Goal: Task Accomplishment & Management: Complete application form

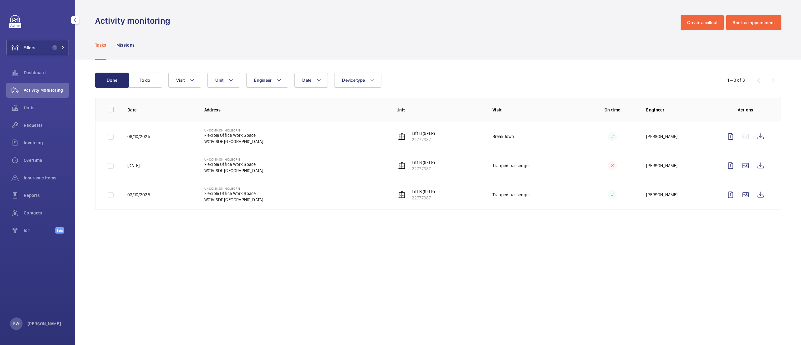
click at [449, 287] on wm-front-admin-operations-monitoring "Activity monitoring Create a callout Book an appointment Tasks Missions Done To…" at bounding box center [438, 172] width 726 height 345
click at [55, 48] on span "1" at bounding box center [54, 47] width 5 height 5
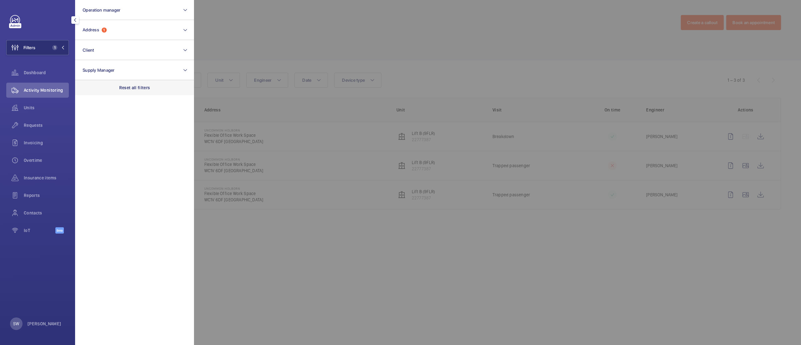
click at [133, 85] on p "Reset all filters" at bounding box center [134, 87] width 31 height 6
click at [103, 52] on button "Client" at bounding box center [134, 50] width 119 height 20
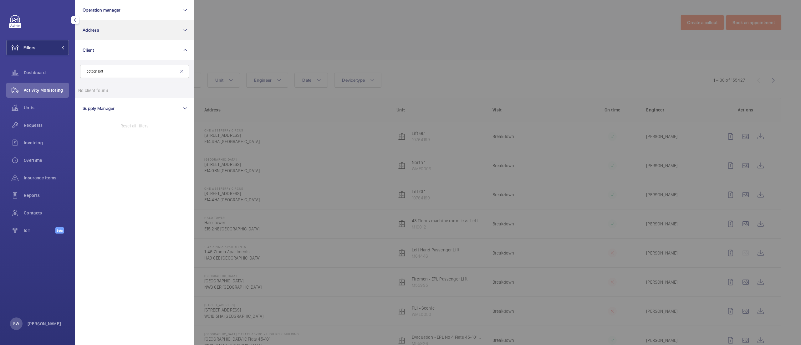
type input "cotton loft"
click at [151, 31] on button "Address" at bounding box center [134, 30] width 119 height 20
click at [139, 71] on span "Cotton Lofts - [STREET_ADDRESS]" at bounding box center [135, 70] width 86 height 6
click at [91, 71] on input "Cotton Lofts - [STREET_ADDRESS]" at bounding box center [84, 70] width 13 height 13
checkbox input "true"
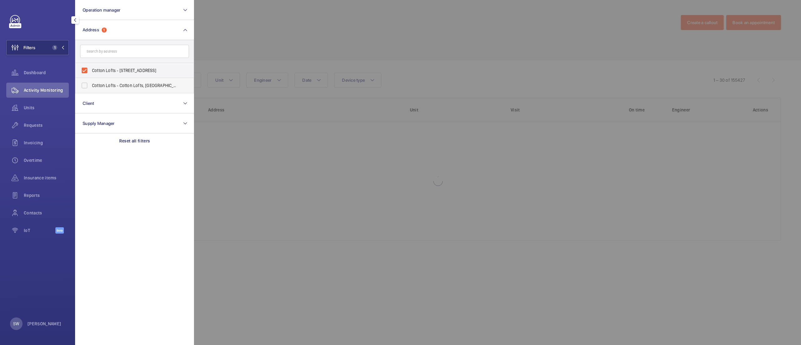
click at [139, 84] on span "Cotton Lofts - Cotton Lofts, [GEOGRAPHIC_DATA]" at bounding box center [135, 85] width 86 height 6
click at [91, 84] on input "Cotton Lofts - Cotton Lofts, [GEOGRAPHIC_DATA]" at bounding box center [84, 85] width 13 height 13
checkbox input "true"
click at [446, 60] on div at bounding box center [594, 172] width 801 height 345
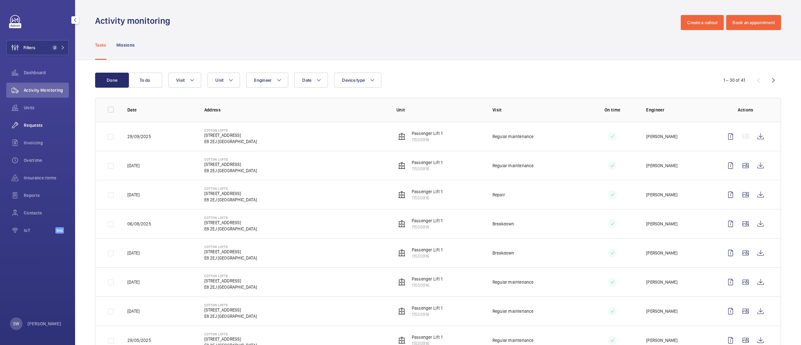
click at [63, 121] on div "Requests" at bounding box center [37, 125] width 63 height 15
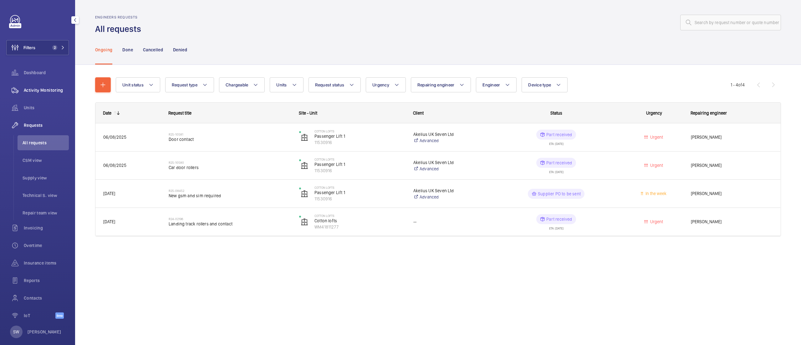
click at [44, 85] on div "Activity Monitoring" at bounding box center [37, 90] width 63 height 15
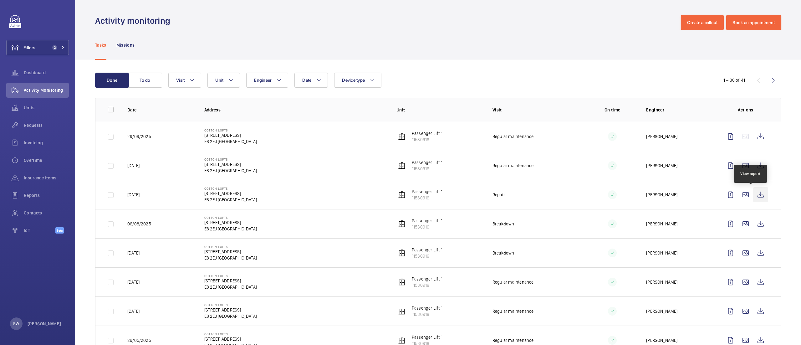
click at [753, 196] on wm-front-icon-button at bounding box center [760, 194] width 15 height 15
click at [753, 136] on wm-front-icon-button at bounding box center [760, 136] width 15 height 15
click at [18, 124] on wm-front-icon-button at bounding box center [15, 125] width 18 height 15
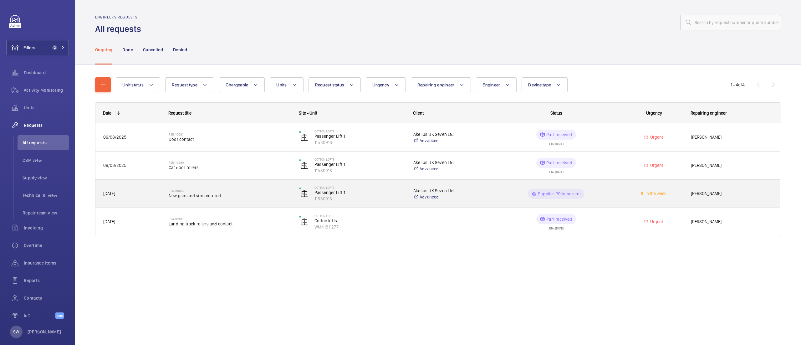
click at [244, 198] on span "New gsm and sim required" at bounding box center [230, 195] width 122 height 6
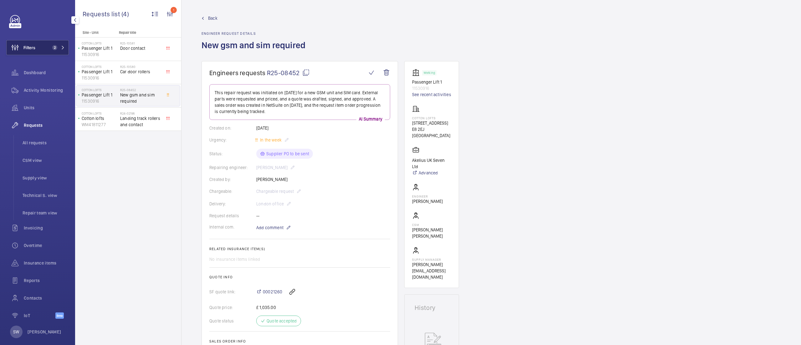
click at [43, 49] on button "Filters 2" at bounding box center [37, 47] width 63 height 15
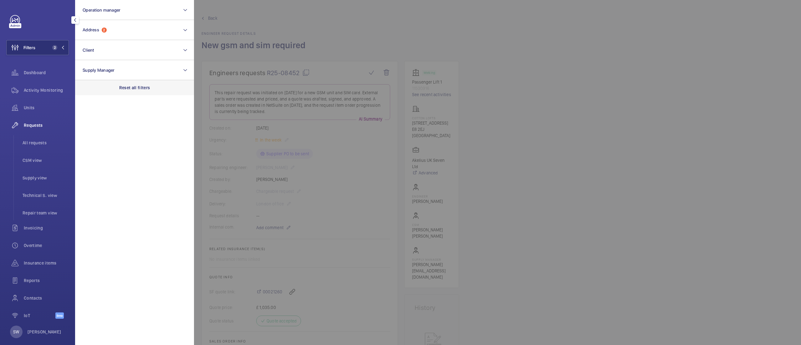
click at [153, 87] on div "Reset all filters" at bounding box center [134, 87] width 119 height 15
click at [124, 52] on button "Client" at bounding box center [134, 50] width 119 height 20
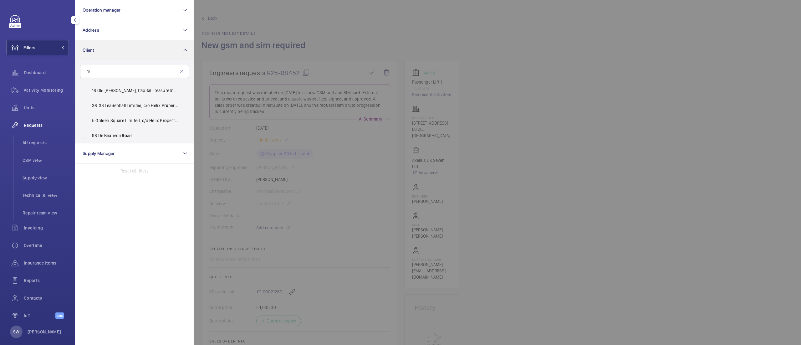
type input "r"
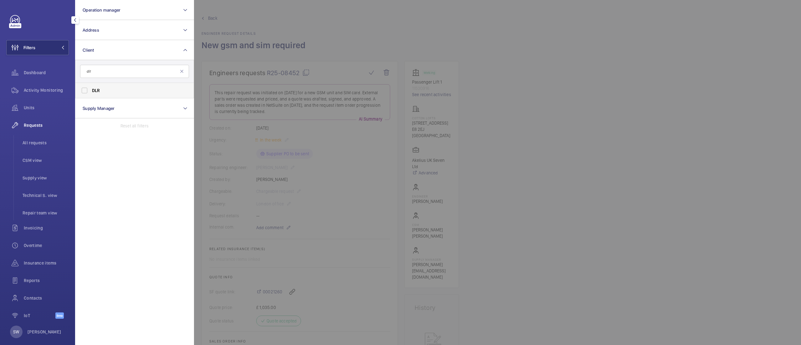
type input "dlr"
click at [102, 88] on span "DLR" at bounding box center [135, 90] width 86 height 6
click at [91, 88] on input "DLR" at bounding box center [84, 90] width 13 height 13
checkbox input "true"
click at [122, 31] on button "Address" at bounding box center [134, 30] width 119 height 20
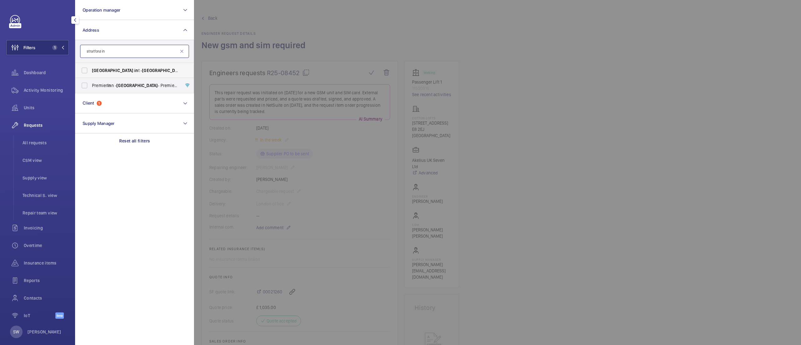
type input "stratford in"
click at [118, 69] on span "[GEOGRAPHIC_DATA] in t - [GEOGRAPHIC_DATA] In ternational, [GEOGRAPHIC_DATA]" at bounding box center [135, 70] width 86 height 6
click at [91, 69] on input "[GEOGRAPHIC_DATA] in t - [GEOGRAPHIC_DATA] In ternational, [GEOGRAPHIC_DATA]" at bounding box center [84, 70] width 13 height 13
checkbox input "true"
click at [531, 135] on div at bounding box center [594, 172] width 801 height 345
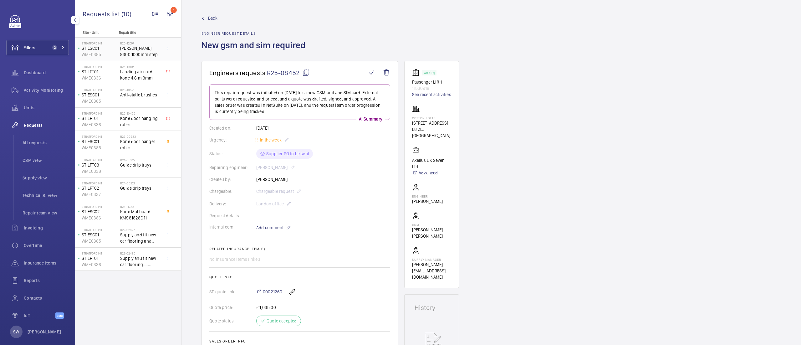
click at [128, 42] on h2 "R25-12697" at bounding box center [140, 43] width 41 height 4
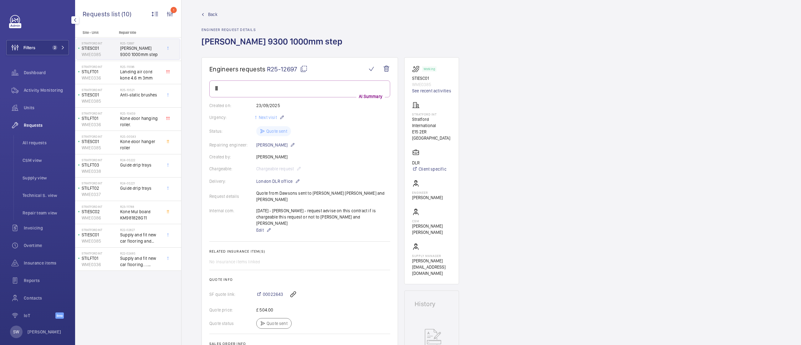
scroll to position [4, 0]
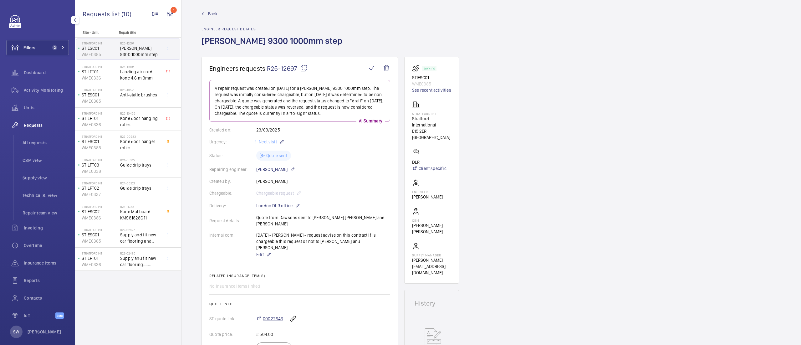
click at [275, 315] on span "00022643" at bounding box center [273, 318] width 20 height 6
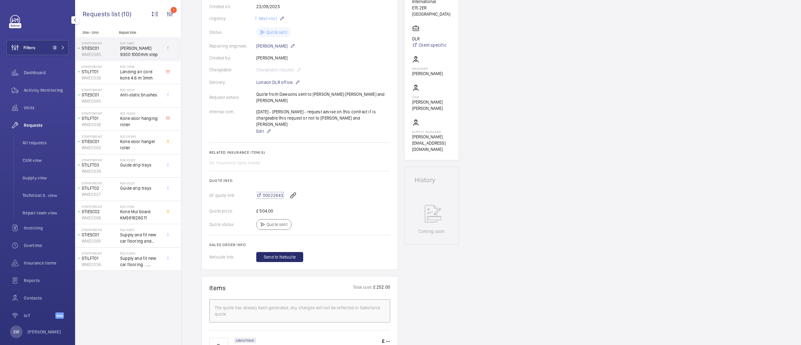
scroll to position [0, 0]
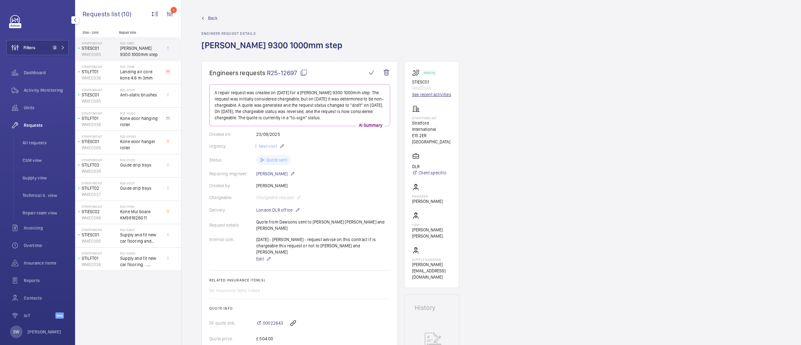
click at [430, 92] on link "See recent activities" at bounding box center [431, 94] width 39 height 6
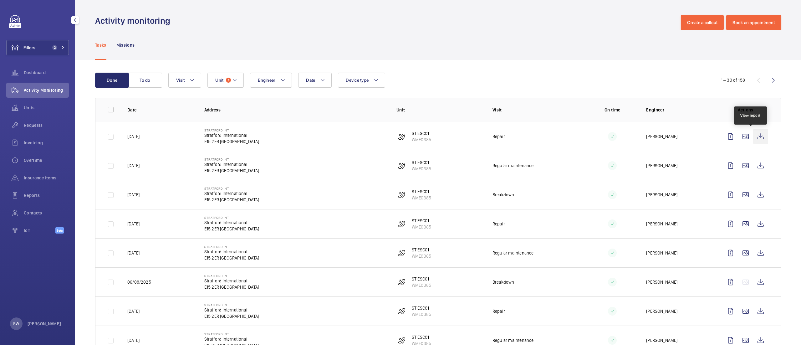
click at [757, 136] on wm-front-icon-button at bounding box center [760, 136] width 15 height 15
click at [753, 166] on wm-front-icon-button at bounding box center [760, 165] width 15 height 15
click at [45, 43] on button "Filters 2" at bounding box center [37, 47] width 63 height 15
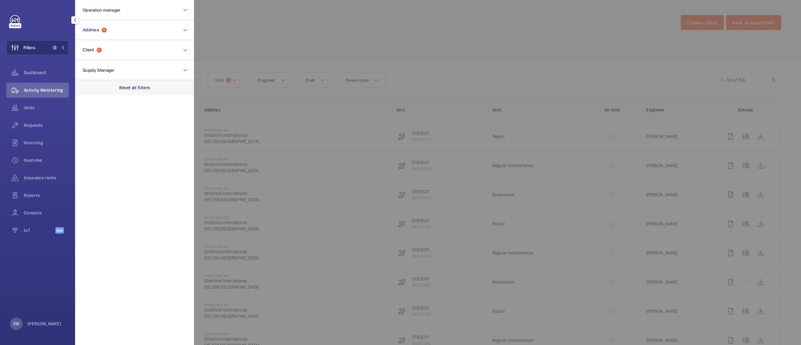
click at [138, 90] on p "Reset all filters" at bounding box center [134, 87] width 31 height 6
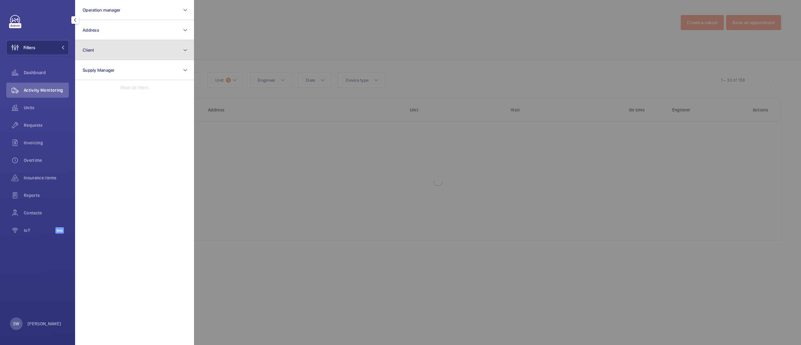
click at [100, 50] on button "Client" at bounding box center [134, 50] width 119 height 20
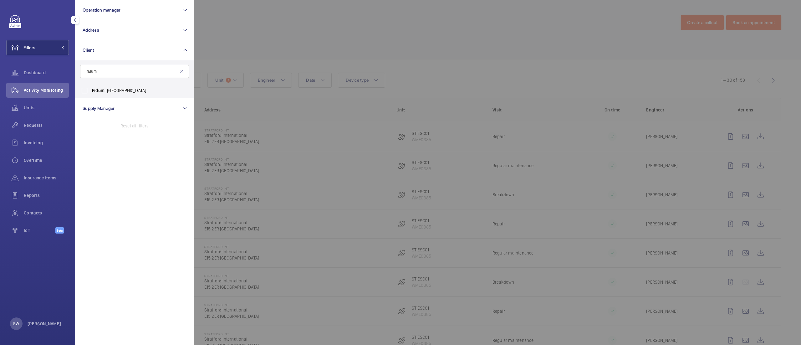
type input "fidum"
click at [116, 94] on label "Fidum - [GEOGRAPHIC_DATA]" at bounding box center [129, 90] width 109 height 15
click at [91, 94] on input "Fidum - [GEOGRAPHIC_DATA]" at bounding box center [84, 90] width 13 height 13
checkbox input "true"
click at [377, 65] on div at bounding box center [594, 172] width 801 height 345
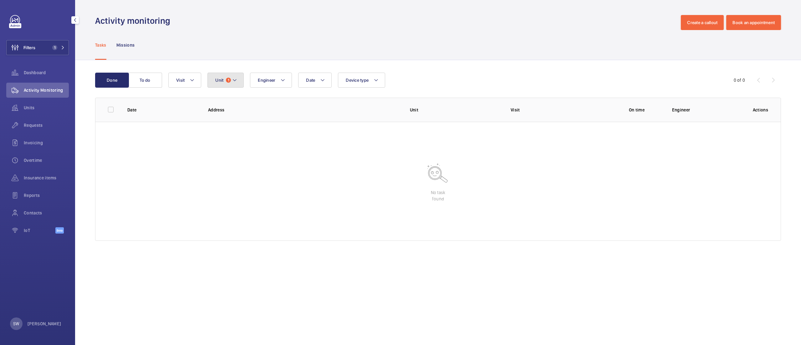
click at [229, 79] on span "1" at bounding box center [228, 80] width 5 height 5
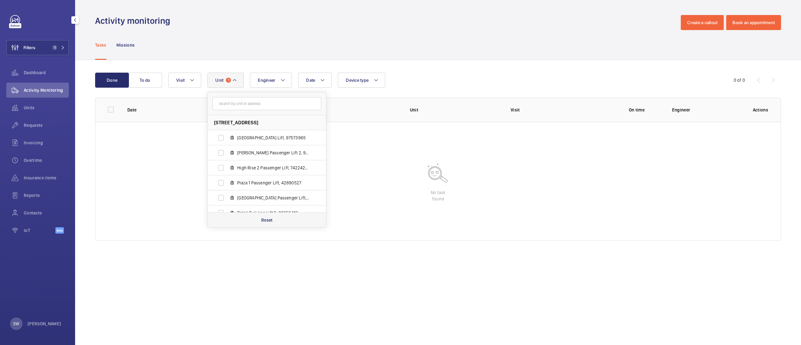
click at [260, 220] on div "Reset" at bounding box center [267, 219] width 118 height 15
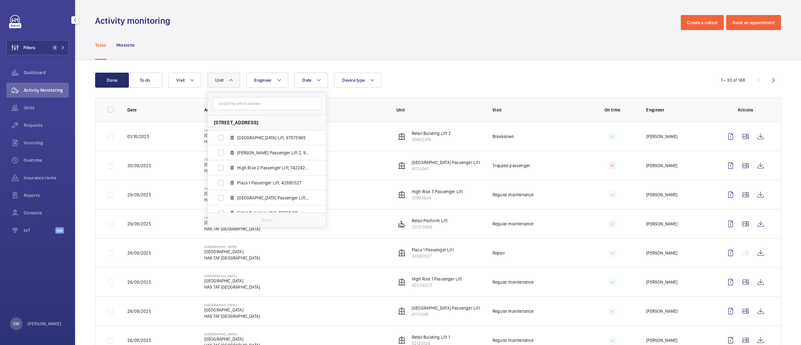
click at [502, 87] on div "Date Engineer Unit [GEOGRAPHIC_DATA] [GEOGRAPHIC_DATA] Lift, 97573965 [PERSON_N…" at bounding box center [436, 80] width 537 height 15
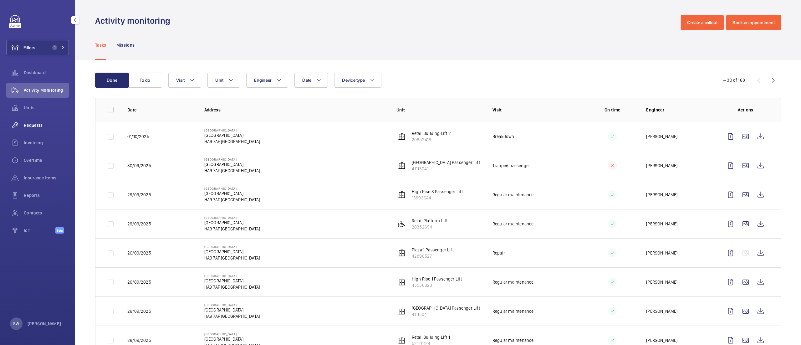
click at [43, 122] on span "Requests" at bounding box center [46, 125] width 45 height 6
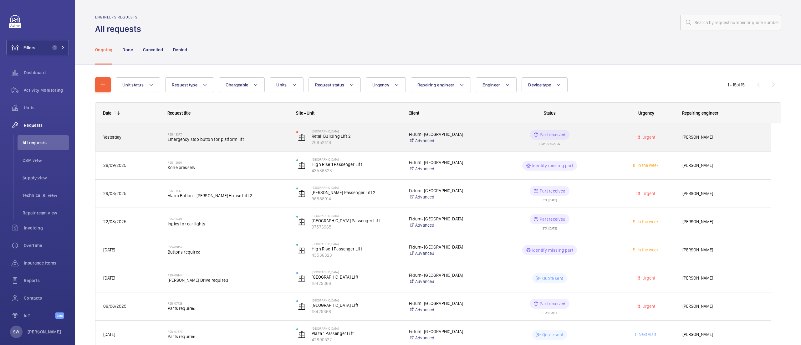
click at [283, 137] on span "Emergency stop button for platform lift" at bounding box center [228, 139] width 120 height 6
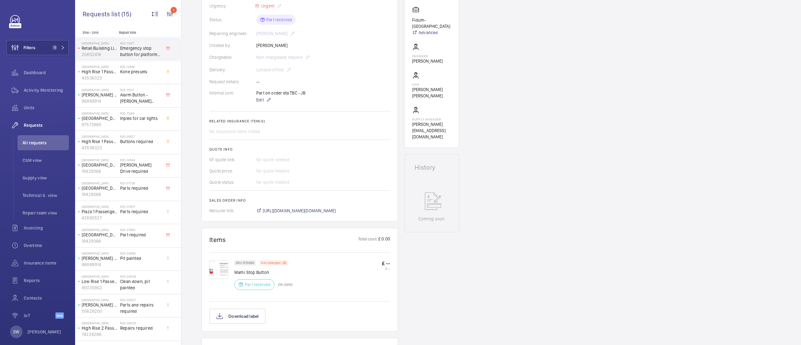
scroll to position [174, 0]
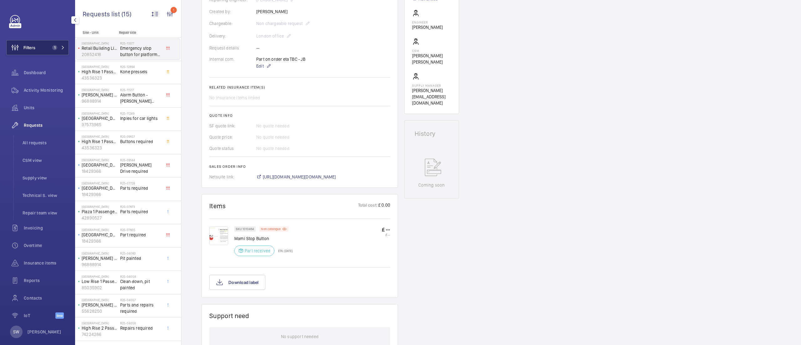
click at [52, 48] on span "1" at bounding box center [54, 47] width 5 height 5
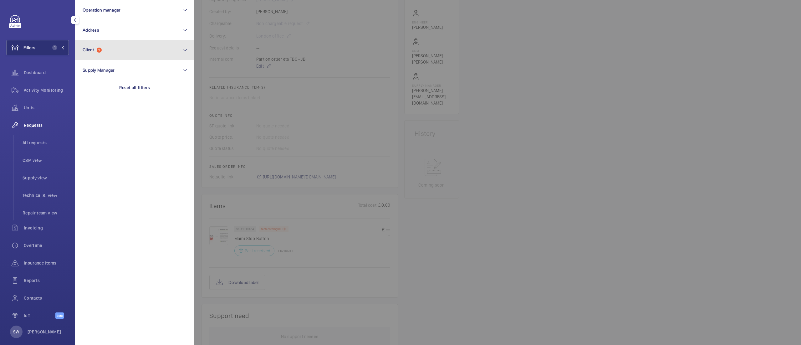
click at [113, 47] on button "Client 1" at bounding box center [134, 50] width 119 height 20
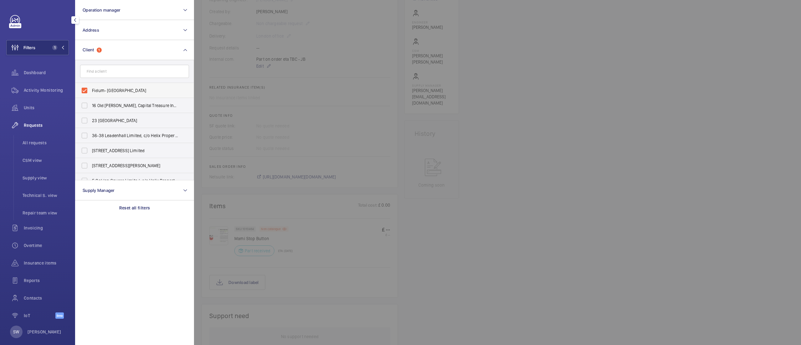
click at [131, 92] on span "Fidum- [GEOGRAPHIC_DATA]" at bounding box center [135, 90] width 86 height 6
click at [91, 92] on input "Fidum- [GEOGRAPHIC_DATA]" at bounding box center [84, 90] width 13 height 13
checkbox input "false"
click at [120, 69] on input "text" at bounding box center [134, 71] width 109 height 13
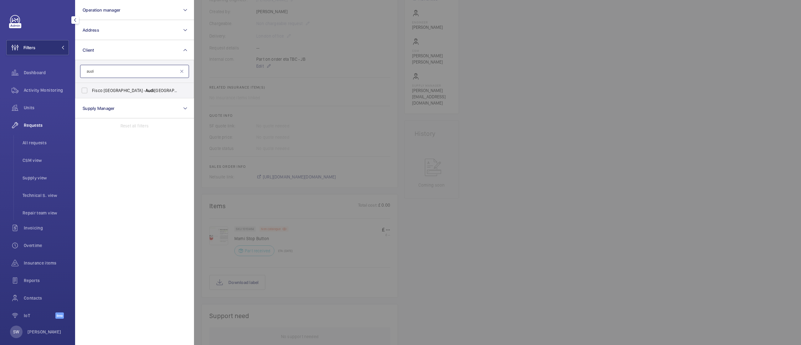
type input "audi"
click at [111, 92] on span "Fisco UK - Audi [GEOGRAPHIC_DATA]" at bounding box center [135, 90] width 86 height 6
click at [91, 92] on input "Fisco UK - Audi [GEOGRAPHIC_DATA]" at bounding box center [84, 90] width 13 height 13
checkbox input "true"
click at [488, 201] on div at bounding box center [594, 172] width 801 height 345
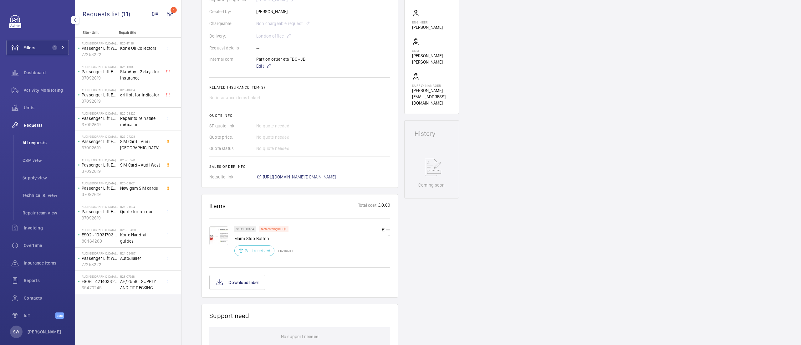
click at [44, 147] on li "All requests" at bounding box center [43, 142] width 51 height 15
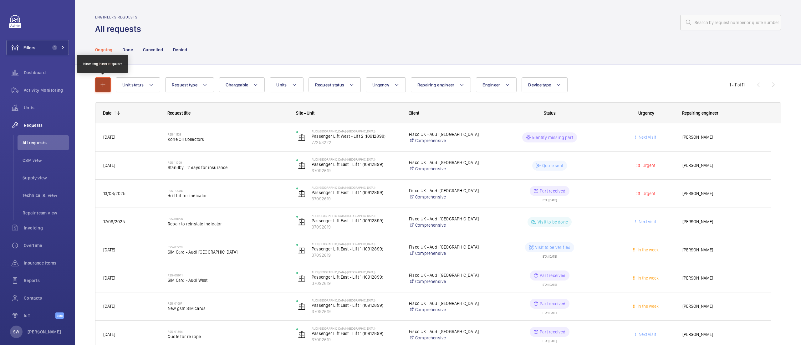
click at [99, 84] on button "button" at bounding box center [103, 84] width 16 height 15
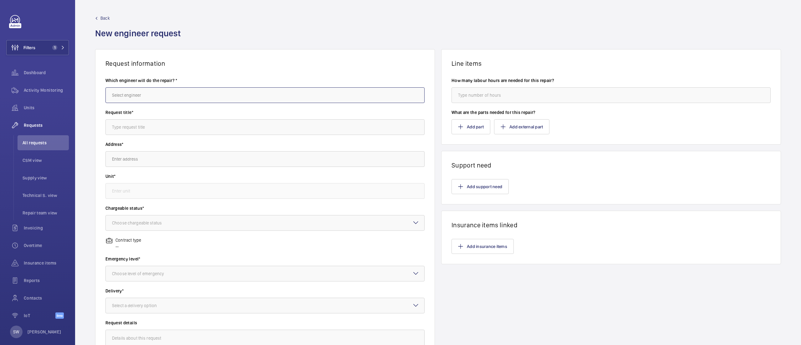
click at [163, 99] on input "text" at bounding box center [264, 95] width 319 height 16
click at [166, 110] on mat-option "[PERSON_NAME]" at bounding box center [262, 114] width 313 height 15
type input "[PERSON_NAME]"
click at [165, 122] on input "text" at bounding box center [264, 127] width 319 height 16
type input "Celandown"
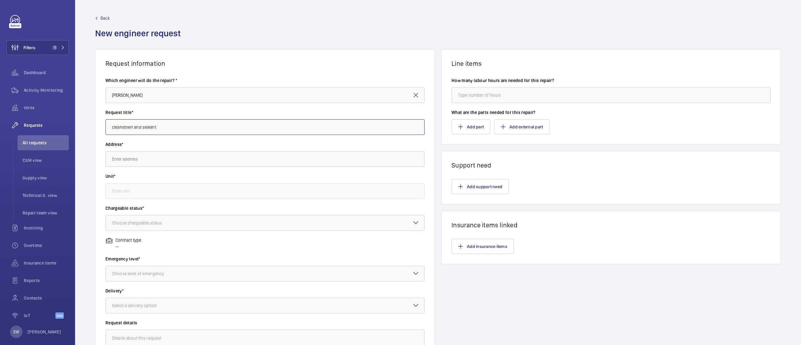
type input "cleandown and sealant"
click at [160, 163] on input "text" at bounding box center [264, 159] width 319 height 16
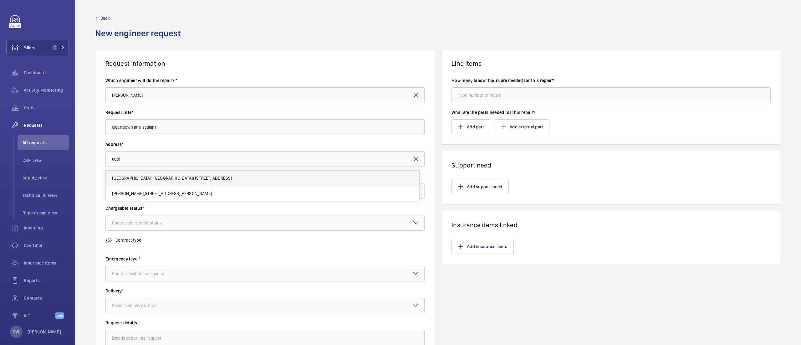
click at [164, 178] on span "[GEOGRAPHIC_DATA] ([GEOGRAPHIC_DATA]) [STREET_ADDRESS]" at bounding box center [172, 178] width 120 height 6
type input "[GEOGRAPHIC_DATA] ([GEOGRAPHIC_DATA]) [STREET_ADDRESS]"
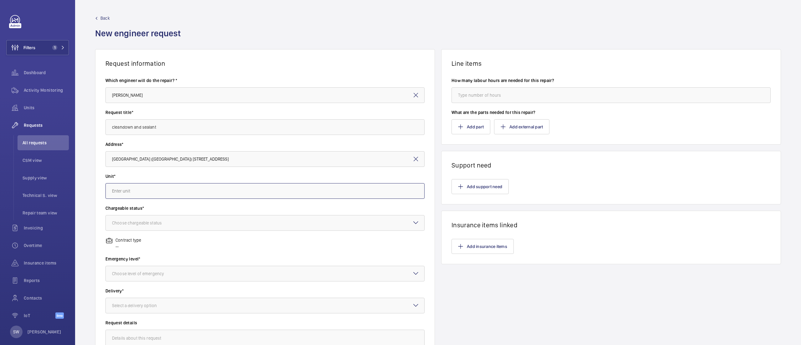
click at [174, 192] on input "text" at bounding box center [264, 191] width 319 height 16
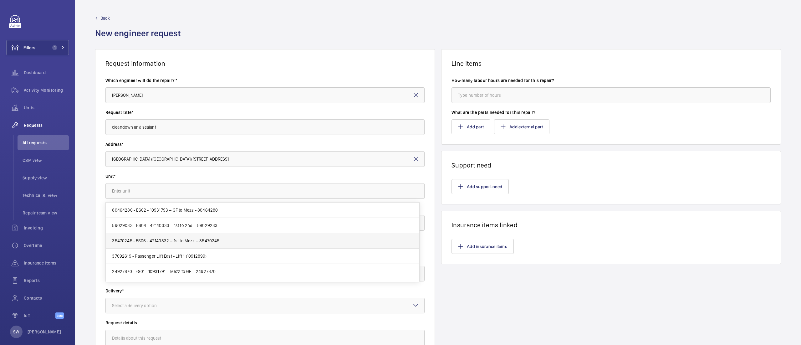
click at [173, 235] on mat-option "35470245 - ES06 - 42140332 – 1st to Mezz – 35470245" at bounding box center [262, 240] width 313 height 15
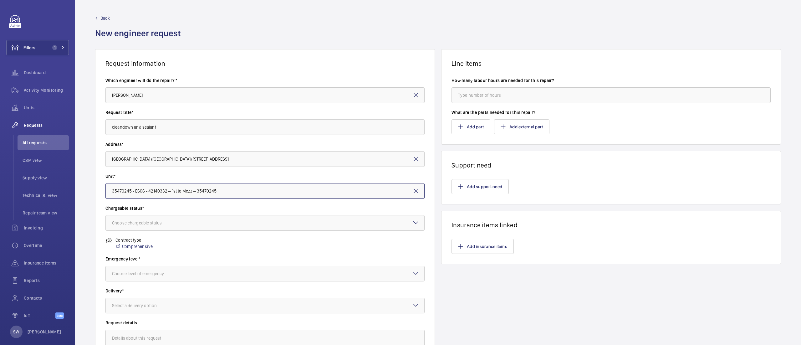
click at [160, 190] on input "35470245 - ES06 - 42140332 – 1st to Mezz – 35470245" at bounding box center [264, 191] width 319 height 16
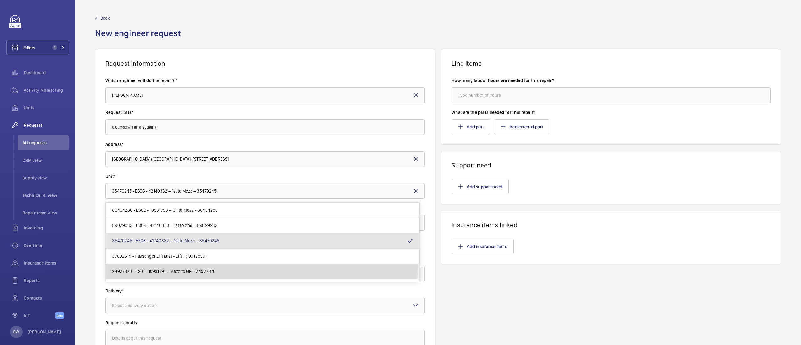
click at [198, 265] on mat-option "24927870 - ES01 - 10931791 – Mezz to GF – 24927870" at bounding box center [262, 271] width 313 height 15
type input "24927870 - ES01 - 10931791 – Mezz to GF – 24927870"
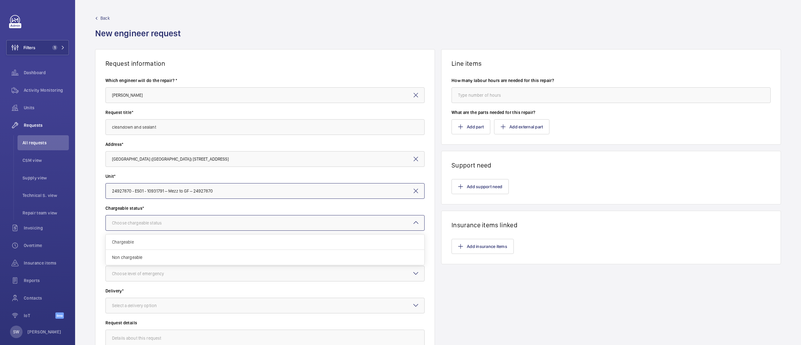
click at [165, 224] on div "Choose chargeable status" at bounding box center [144, 223] width 65 height 6
click at [161, 242] on span "Chargeable" at bounding box center [265, 242] width 306 height 6
click at [163, 278] on div at bounding box center [265, 273] width 318 height 15
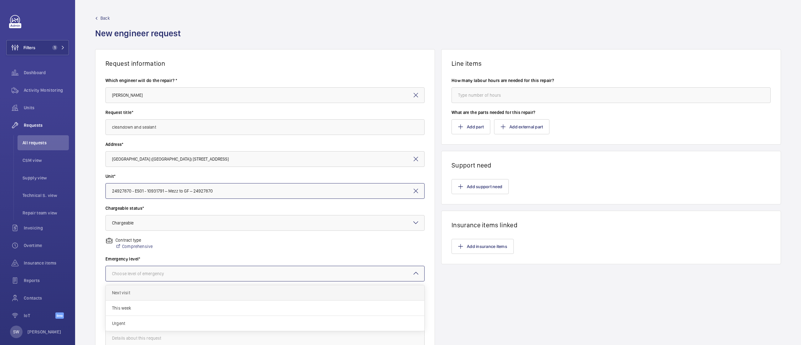
click at [160, 293] on span "Next visit" at bounding box center [265, 292] width 306 height 6
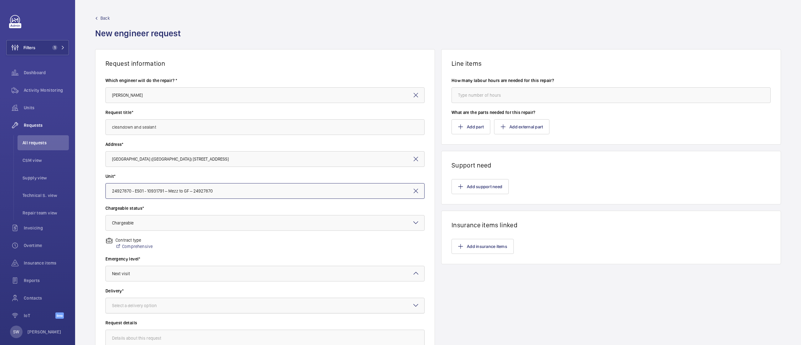
click at [166, 308] on div "Select a delivery option" at bounding box center [142, 305] width 60 height 6
click at [166, 339] on span "On site" at bounding box center [265, 340] width 306 height 6
click at [232, 338] on textarea at bounding box center [264, 350] width 319 height 42
type textarea "Cleandown and sealant due to oil leak"
click at [500, 91] on input "number" at bounding box center [610, 95] width 319 height 16
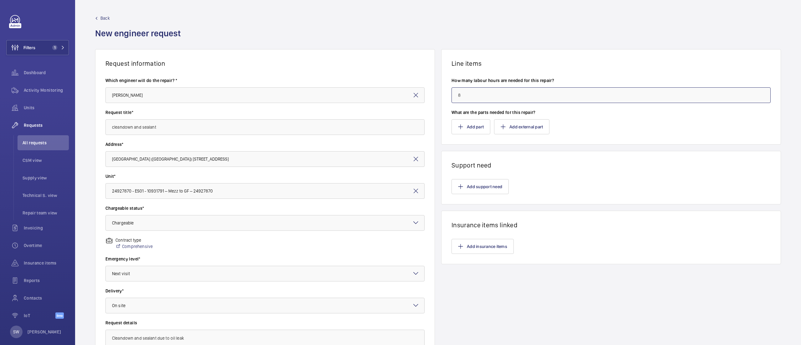
type input "8"
click at [202, 336] on textarea "Cleandown and sealant due to oil leak" at bounding box center [264, 350] width 319 height 42
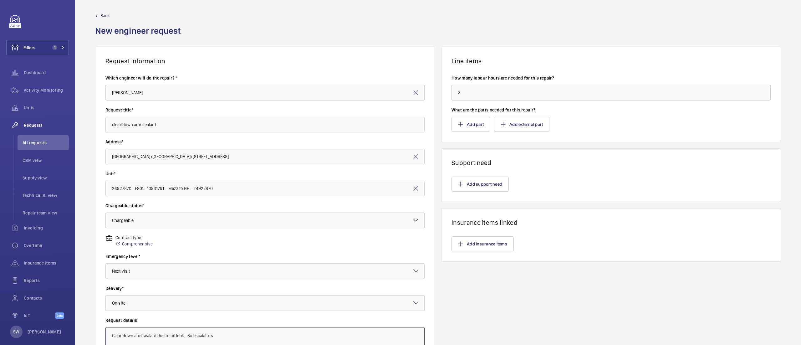
scroll to position [82, 0]
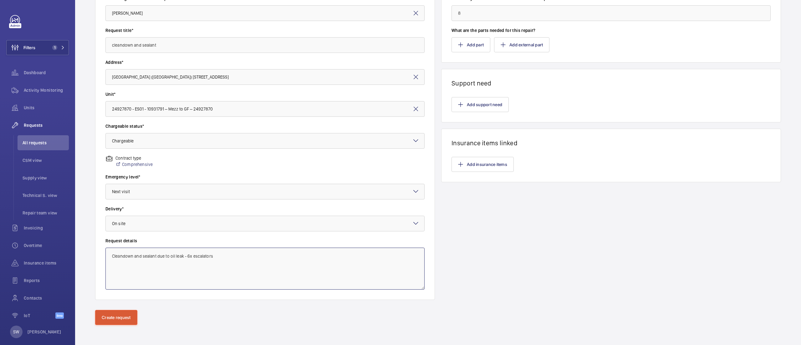
type textarea "Cleandown and sealant due to oil leak - 6x escalators"
click at [123, 313] on button "Create request" at bounding box center [116, 317] width 42 height 15
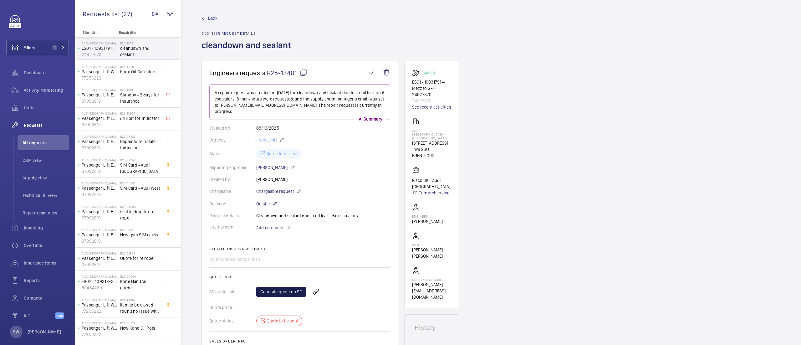
click at [286, 287] on link "Generate quote on SF" at bounding box center [281, 292] width 50 height 10
click at [57, 48] on span "1" at bounding box center [57, 47] width 15 height 5
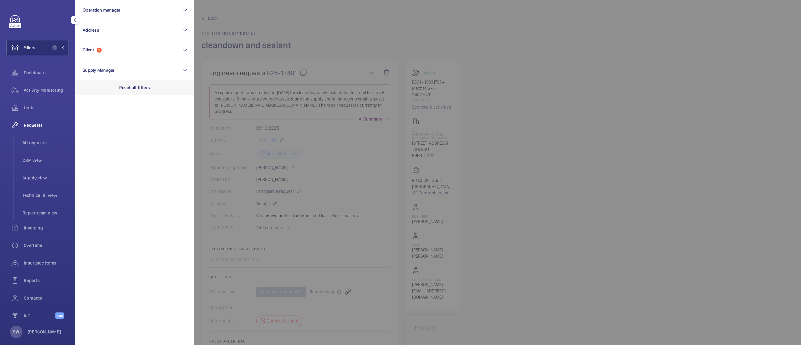
click at [143, 89] on p "Reset all filters" at bounding box center [134, 87] width 31 height 6
click at [118, 56] on button "Client" at bounding box center [134, 50] width 119 height 20
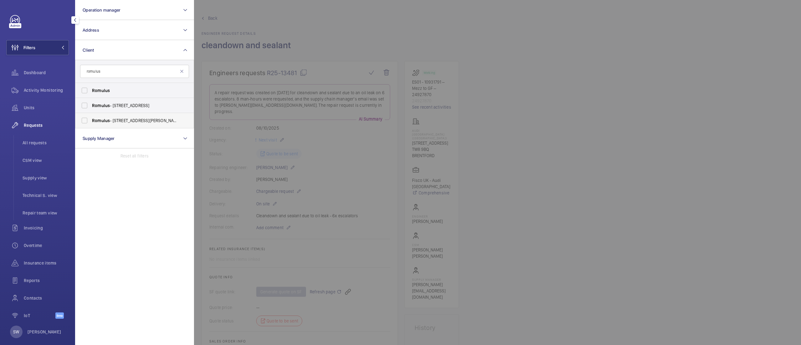
type input "romulus"
click at [125, 120] on span "Romulus - [STREET_ADDRESS][PERSON_NAME]" at bounding box center [135, 120] width 86 height 6
click at [91, 120] on input "Romulus - [STREET_ADDRESS][PERSON_NAME]" at bounding box center [84, 120] width 13 height 13
checkbox input "true"
click at [697, 222] on div at bounding box center [594, 172] width 801 height 345
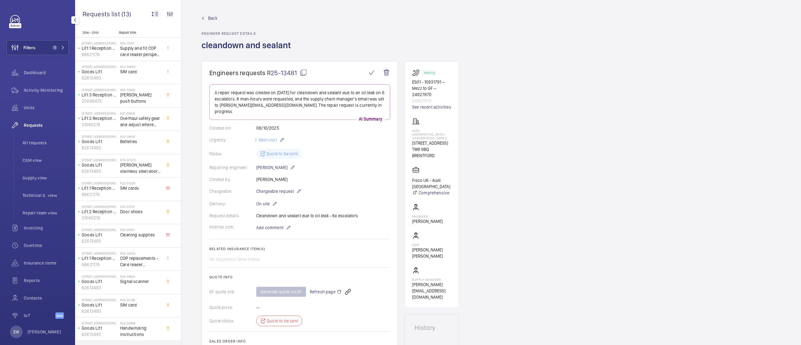
click at [324, 284] on div "Generate quote on SF Refresh page" at bounding box center [323, 291] width 134 height 15
click at [323, 288] on span "Refresh page" at bounding box center [326, 292] width 32 height 8
click at [49, 42] on button "Filters 1" at bounding box center [37, 47] width 63 height 15
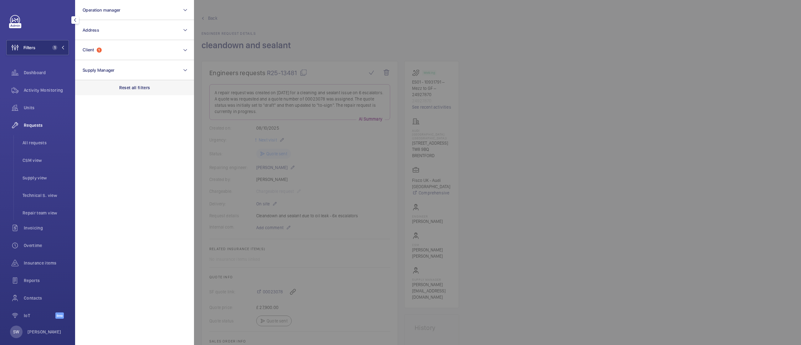
click at [156, 92] on div "Reset all filters" at bounding box center [134, 87] width 119 height 15
click at [106, 53] on button "Client" at bounding box center [134, 50] width 119 height 20
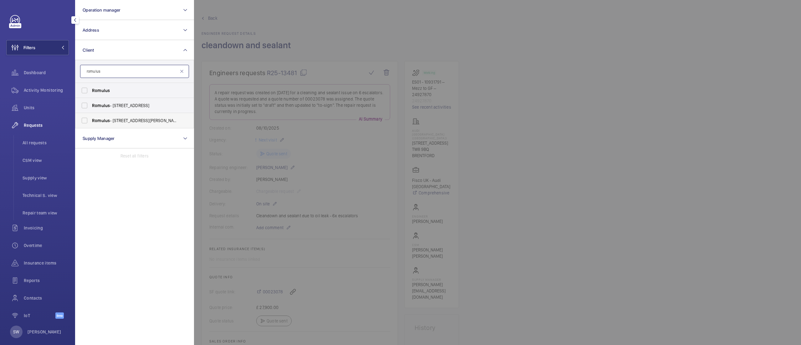
type input "romulus"
click at [125, 121] on span "Romulus - [STREET_ADDRESS][PERSON_NAME]" at bounding box center [135, 120] width 86 height 6
click at [91, 121] on input "Romulus - [STREET_ADDRESS][PERSON_NAME]" at bounding box center [84, 120] width 13 height 13
click at [125, 121] on span "Romulus - [STREET_ADDRESS][PERSON_NAME]" at bounding box center [135, 120] width 86 height 6
click at [91, 121] on input "Romulus - [STREET_ADDRESS][PERSON_NAME]" at bounding box center [84, 120] width 13 height 13
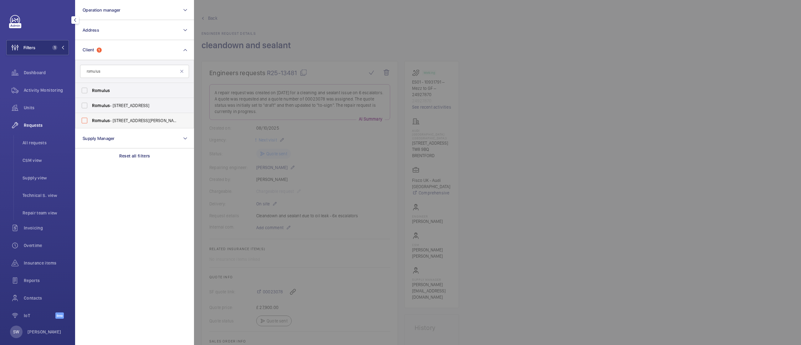
checkbox input "false"
click at [103, 89] on span "Romulus" at bounding box center [101, 90] width 18 height 5
click at [91, 89] on input "Romulus" at bounding box center [84, 90] width 13 height 13
checkbox input "true"
click at [532, 133] on div at bounding box center [594, 172] width 801 height 345
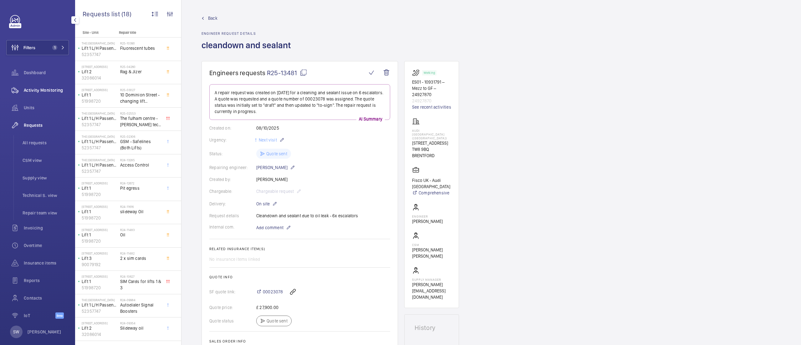
click at [31, 92] on span "Activity Monitoring" at bounding box center [46, 90] width 45 height 6
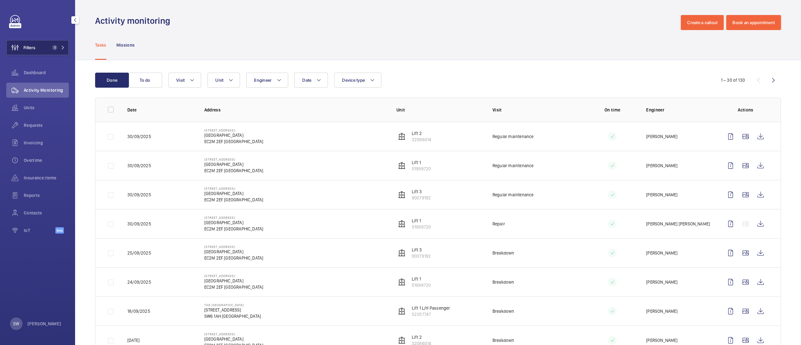
click at [55, 45] on span "1" at bounding box center [54, 47] width 5 height 5
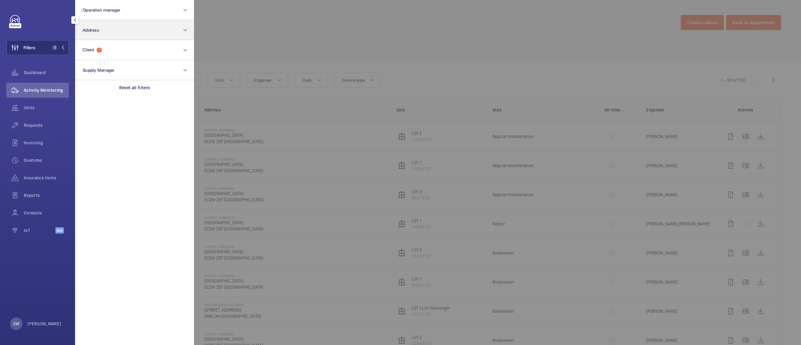
click at [170, 90] on div "Reset all filters" at bounding box center [134, 87] width 119 height 15
click at [125, 31] on button "Address" at bounding box center [134, 30] width 119 height 20
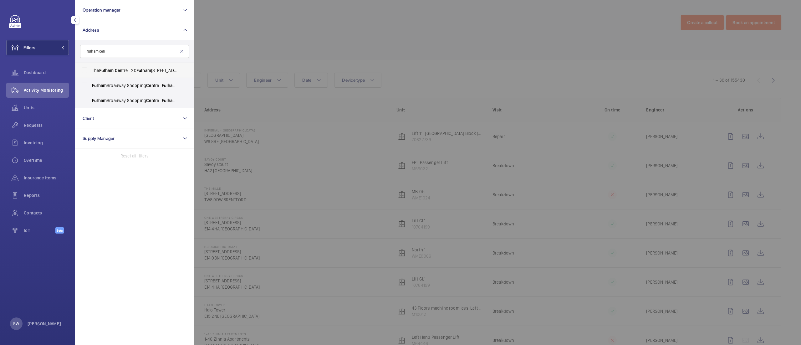
type input "fulham cen"
click at [125, 71] on span "The Fulham Cen tre - [STREET_ADDRESS]" at bounding box center [135, 70] width 86 height 6
click at [91, 71] on input "The Fulham Cen tre - [STREET_ADDRESS]" at bounding box center [84, 70] width 13 height 13
checkbox input "true"
click at [321, 50] on div at bounding box center [594, 172] width 801 height 345
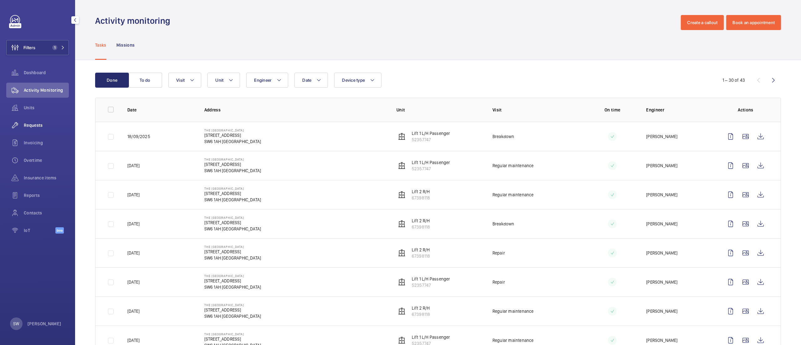
click at [49, 128] on span "Requests" at bounding box center [46, 125] width 45 height 6
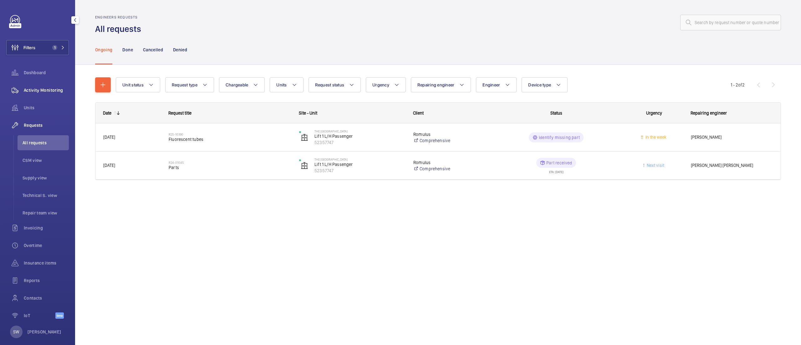
click at [57, 92] on span "Activity Monitoring" at bounding box center [46, 90] width 45 height 6
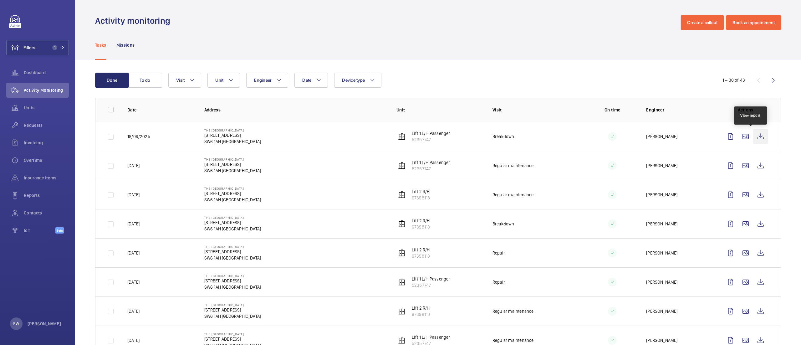
click at [753, 136] on wm-front-icon-button at bounding box center [760, 136] width 15 height 15
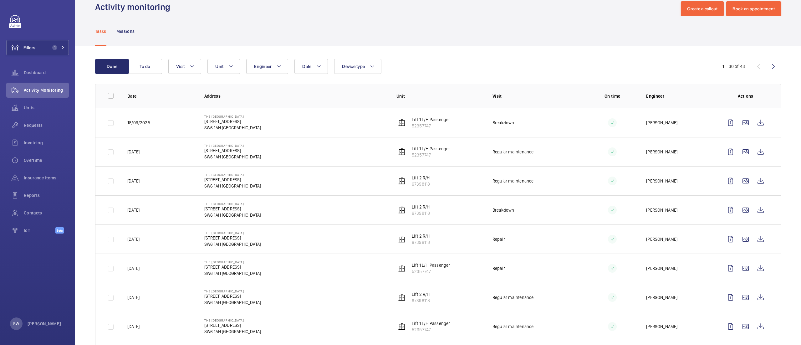
scroll to position [15, 0]
click at [39, 121] on div "Requests" at bounding box center [37, 125] width 63 height 15
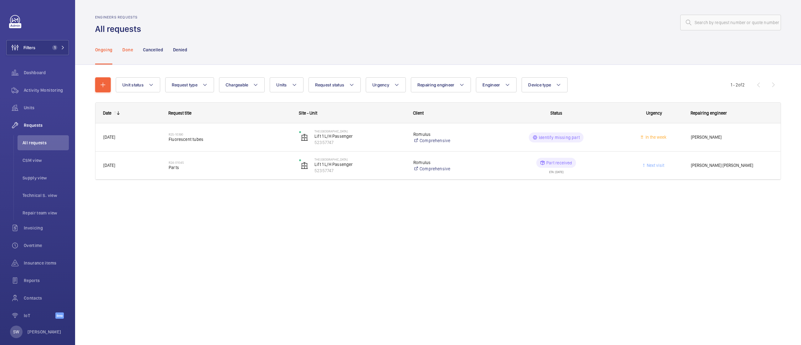
click at [122, 50] on p "Done" at bounding box center [127, 50] width 10 height 6
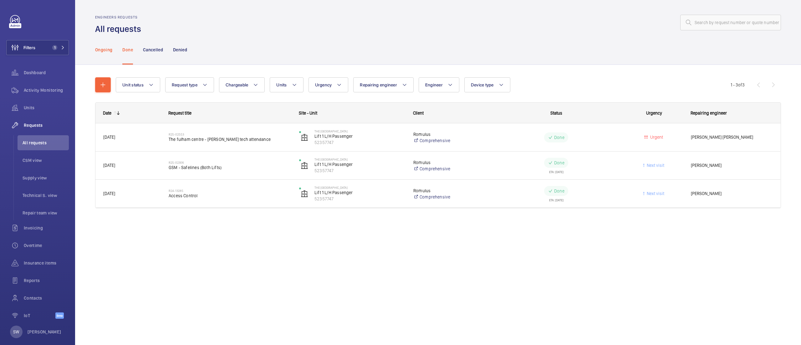
click at [106, 49] on p "Ongoing" at bounding box center [103, 50] width 17 height 6
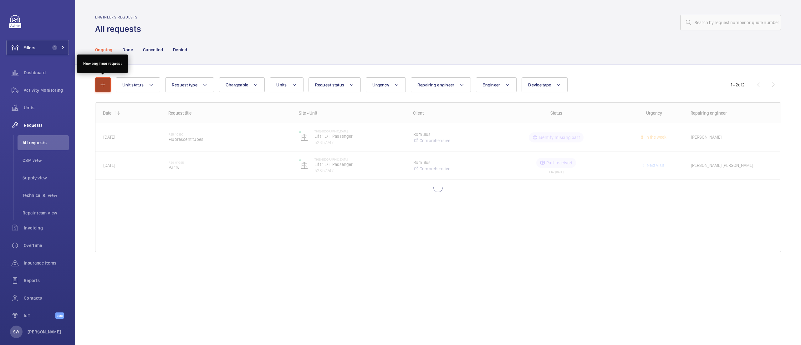
click at [101, 86] on mat-icon "button" at bounding box center [103, 85] width 8 height 8
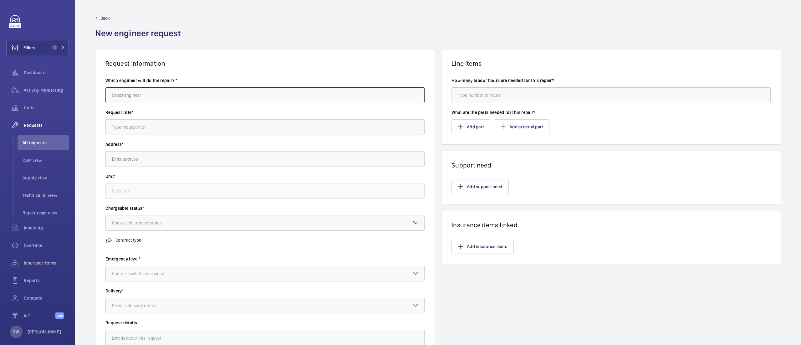
click at [156, 100] on input "text" at bounding box center [264, 95] width 319 height 16
type input "sub"
click at [157, 128] on mat-option "[PERSON_NAME]" at bounding box center [262, 129] width 313 height 15
type input "[PERSON_NAME]"
click at [167, 130] on input "text" at bounding box center [264, 127] width 319 height 16
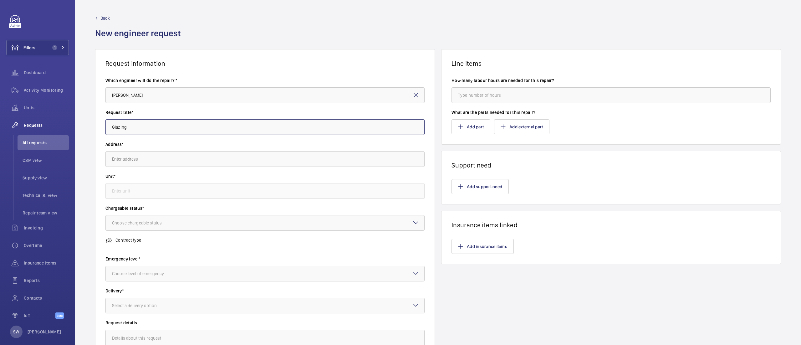
click at [187, 130] on input "Glazing" at bounding box center [264, 127] width 319 height 16
paste input "Attend site to remove the broken mirror from within the lift car and replace it…"
type input "Attend site to remove the broken mirror from within the lift car and replace it…"
click at [193, 163] on input "text" at bounding box center [264, 159] width 319 height 16
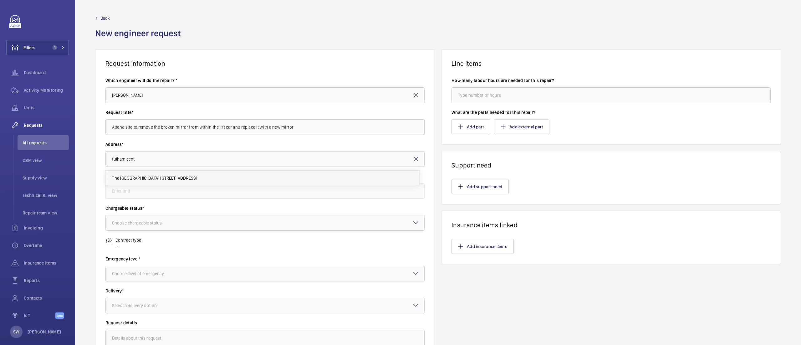
click at [175, 173] on mat-option "The [GEOGRAPHIC_DATA] [STREET_ADDRESS]" at bounding box center [262, 177] width 313 height 15
type input "The [GEOGRAPHIC_DATA] [STREET_ADDRESS]"
click at [156, 188] on input "text" at bounding box center [264, 191] width 319 height 16
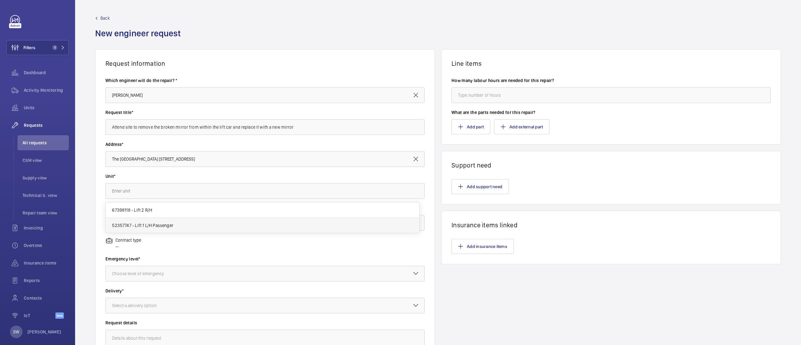
click at [163, 225] on span "52357747 - Lift 1 L/H Passenger" at bounding box center [142, 225] width 61 height 6
type input "52357747 - Lift 1 L/H Passenger"
click at [149, 225] on div "Choose chargeable status" at bounding box center [144, 223] width 65 height 6
click at [149, 244] on span "Chargeable" at bounding box center [265, 242] width 306 height 6
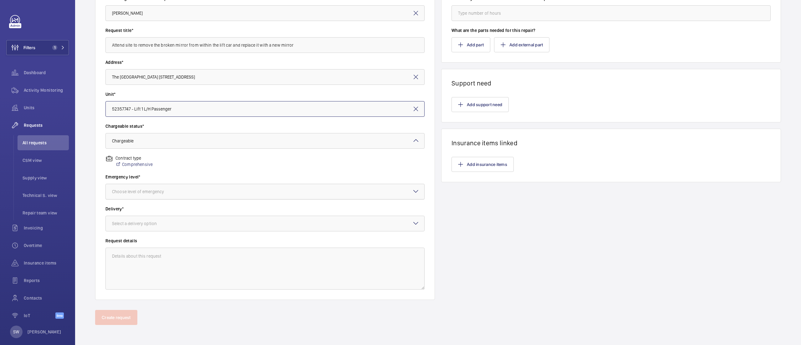
click at [203, 192] on div at bounding box center [265, 191] width 318 height 15
click at [155, 229] on div "This week" at bounding box center [265, 225] width 318 height 15
click at [155, 229] on div at bounding box center [265, 223] width 318 height 15
click at [150, 257] on span "On site" at bounding box center [265, 258] width 306 height 6
click at [157, 263] on textarea at bounding box center [264, 268] width 319 height 42
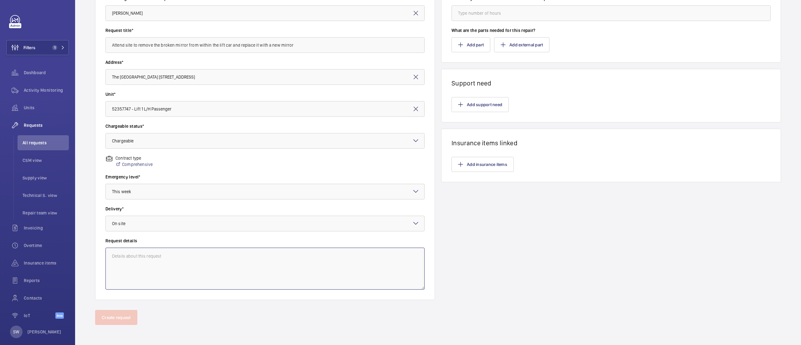
paste textarea "Attend site to remove the broken mirror from within the lift car and replace it…"
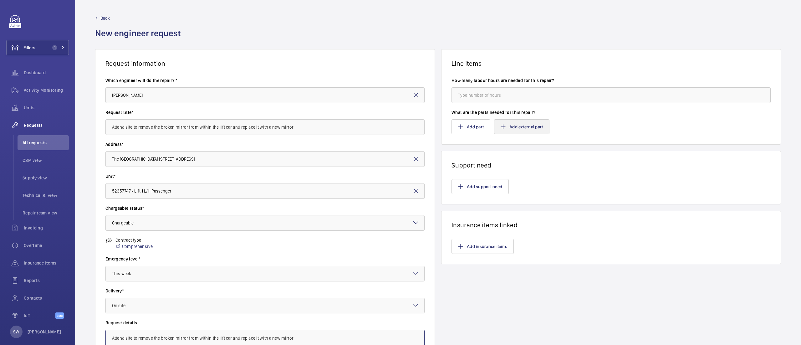
type textarea "Attend site to remove the broken mirror from within the lift car and replace it…"
click at [515, 125] on button "Add external part" at bounding box center [521, 126] width 55 height 15
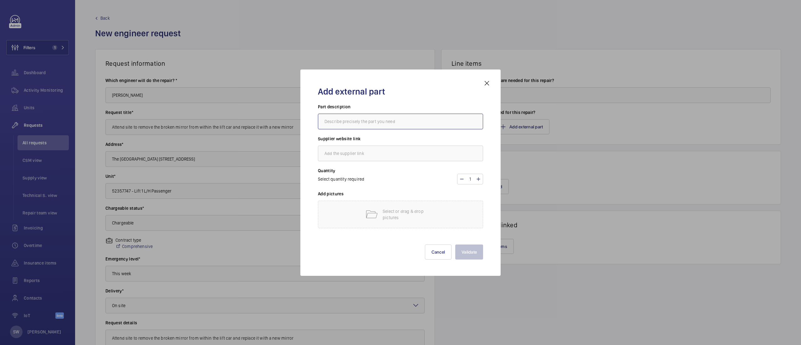
click at [406, 125] on input "text" at bounding box center [400, 122] width 165 height 16
click at [487, 86] on mat-icon at bounding box center [487, 83] width 8 height 8
click at [478, 183] on button "Add support need" at bounding box center [479, 186] width 57 height 15
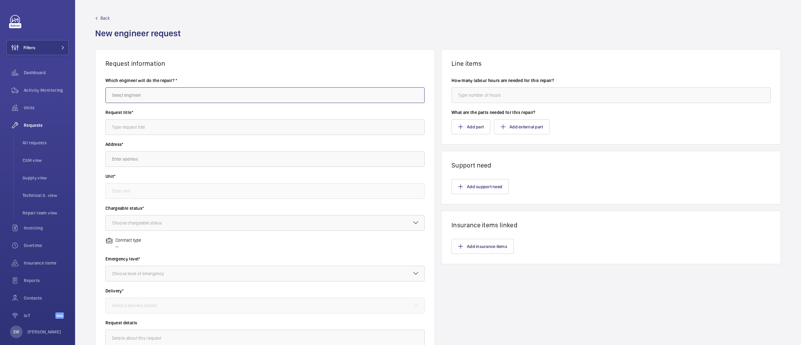
click at [198, 98] on input "text" at bounding box center [264, 95] width 319 height 16
click at [175, 129] on mat-option "[PERSON_NAME]" at bounding box center [262, 129] width 313 height 15
type input "[PERSON_NAME]"
click at [159, 129] on input "text" at bounding box center [264, 127] width 319 height 16
paste input "Attend site to remove the broken mirror from within the lift car and replace it…"
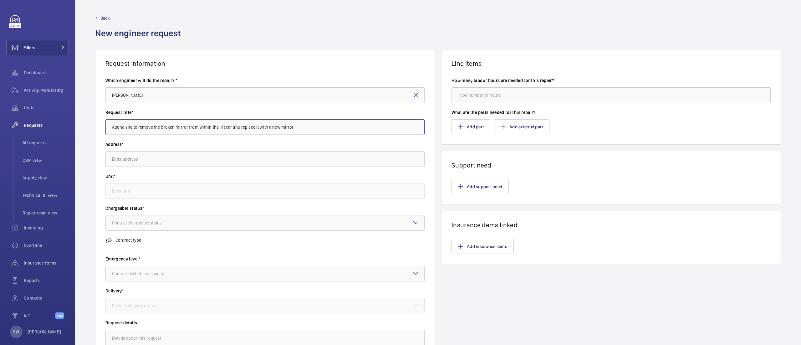
type input "Attend site to remove the broken mirror from within the lift car and replace it…"
click at [157, 163] on input "text" at bounding box center [264, 159] width 319 height 16
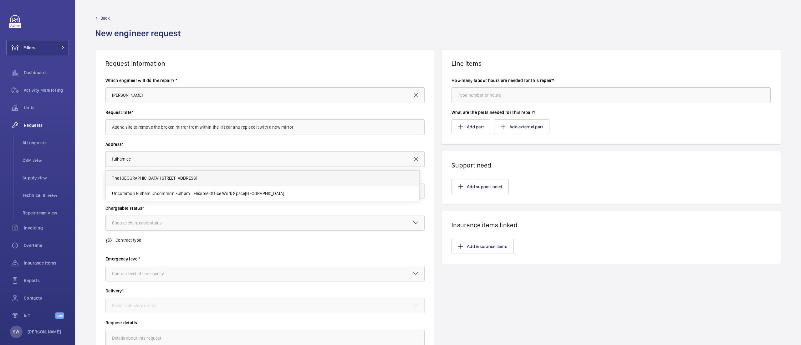
click at [154, 181] on mat-option "The [GEOGRAPHIC_DATA] [STREET_ADDRESS]" at bounding box center [262, 177] width 313 height 15
type input "The [GEOGRAPHIC_DATA] [STREET_ADDRESS]"
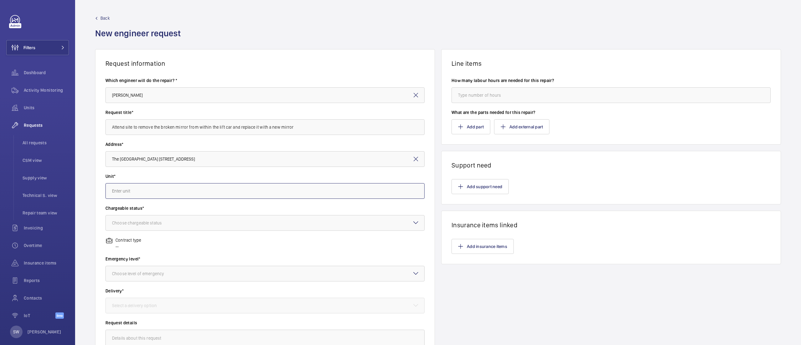
click at [158, 188] on input "text" at bounding box center [264, 191] width 319 height 16
click at [156, 210] on span "52357747 - Lift 1 L/H Passenger" at bounding box center [142, 210] width 61 height 6
type input "52357747 - Lift 1 L/H Passenger"
click at [150, 211] on label "Chargeable status*" at bounding box center [264, 208] width 319 height 6
click at [156, 225] on div "Choose chargeable status" at bounding box center [144, 223] width 65 height 6
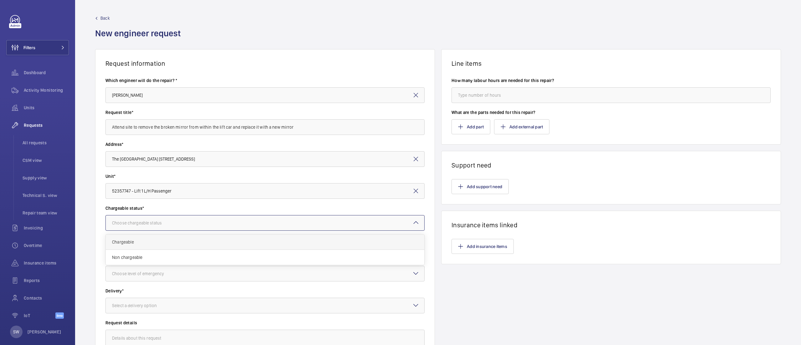
click at [153, 238] on div "Chargeable" at bounding box center [265, 241] width 318 height 15
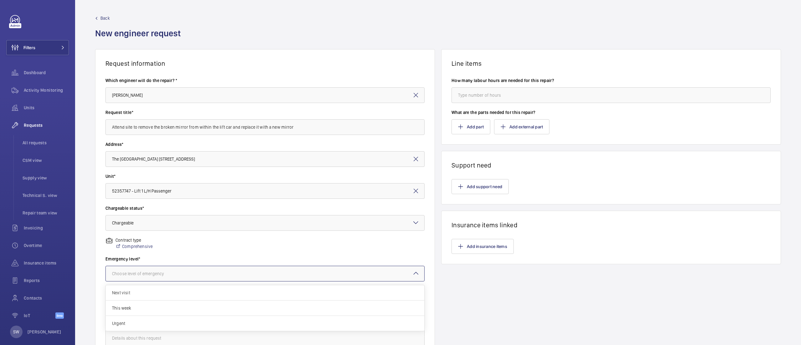
click at [155, 272] on div "Choose level of emergency" at bounding box center [146, 273] width 68 height 6
click at [154, 305] on span "This week" at bounding box center [265, 308] width 306 height 6
click at [165, 310] on div at bounding box center [265, 305] width 318 height 15
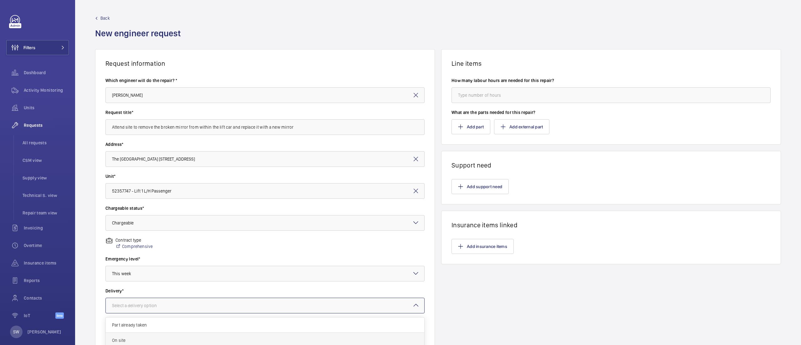
click at [160, 338] on span "On site" at bounding box center [265, 340] width 306 height 6
click at [160, 336] on textarea at bounding box center [264, 350] width 319 height 42
paste textarea "Attend site to remove the broken mirror from within the lift car and replace it…"
type textarea "Attend site to remove the broken mirror from within the lift car and replace it…"
click at [488, 92] on input "number" at bounding box center [610, 95] width 319 height 16
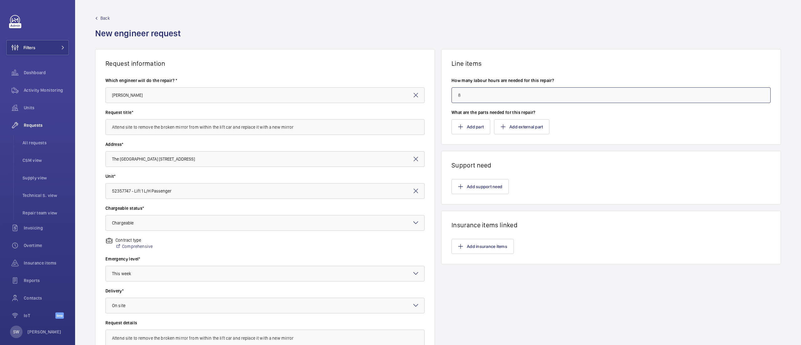
scroll to position [82, 0]
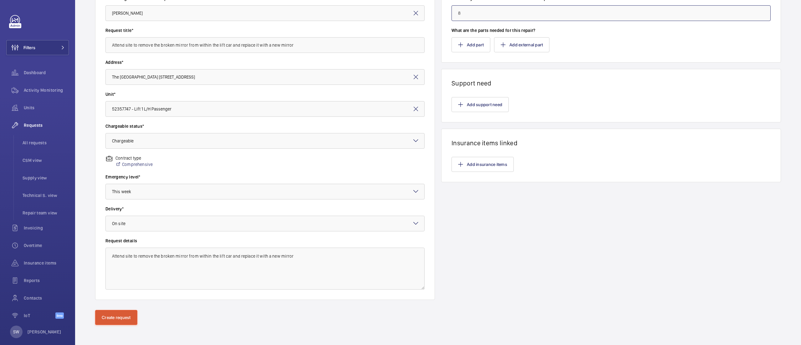
type input "8"
click at [123, 321] on button "Create request" at bounding box center [116, 317] width 42 height 15
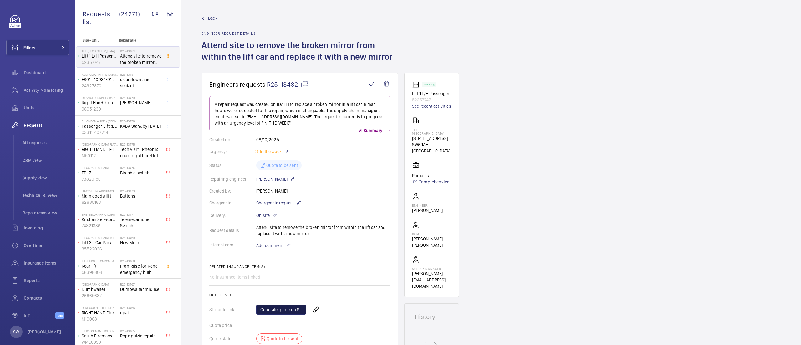
click at [290, 311] on link "Generate quote on SF" at bounding box center [281, 309] width 50 height 10
click at [35, 43] on span "Filters" at bounding box center [21, 47] width 29 height 15
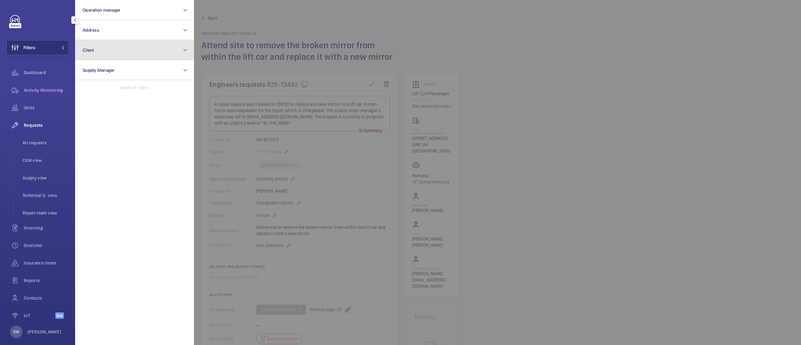
click at [98, 55] on button "Client" at bounding box center [134, 50] width 119 height 20
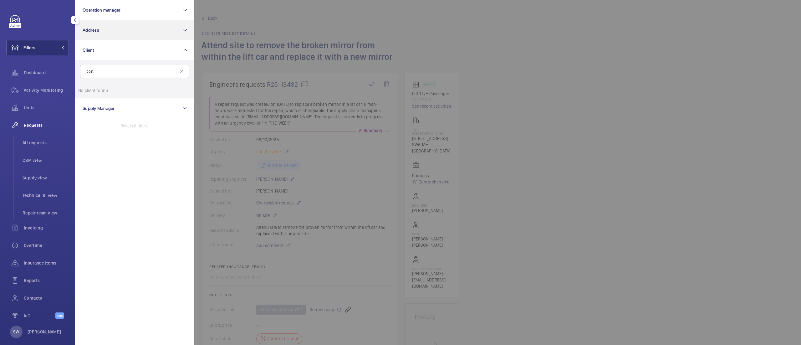
type input "cost"
click at [128, 25] on button "Address" at bounding box center [134, 30] width 119 height 20
click at [128, 65] on label "Costermonger Building - 10 Arts Ln, LONDON SE16 3GA" at bounding box center [129, 70] width 109 height 15
click at [91, 65] on input "Costermonger Building - 10 Arts Ln, LONDON SE16 3GA" at bounding box center [84, 70] width 13 height 13
checkbox input "true"
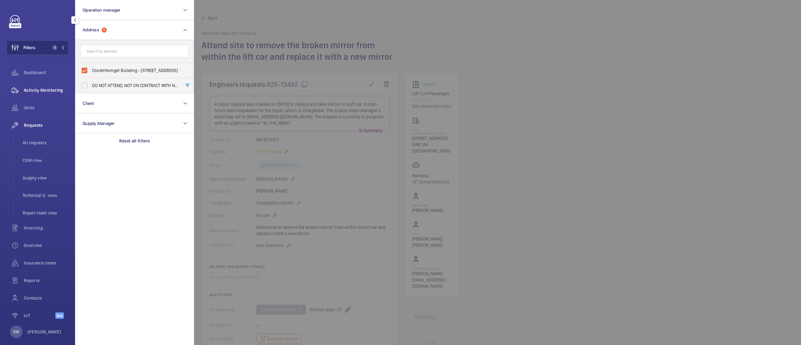
click at [43, 92] on span "Activity Monitoring" at bounding box center [46, 90] width 45 height 6
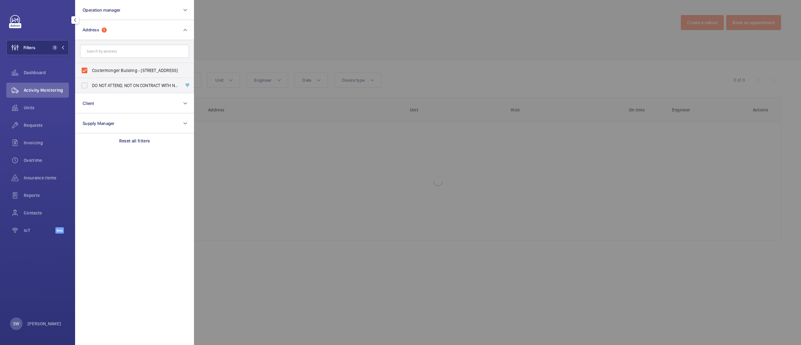
click at [519, 96] on div at bounding box center [594, 172] width 801 height 345
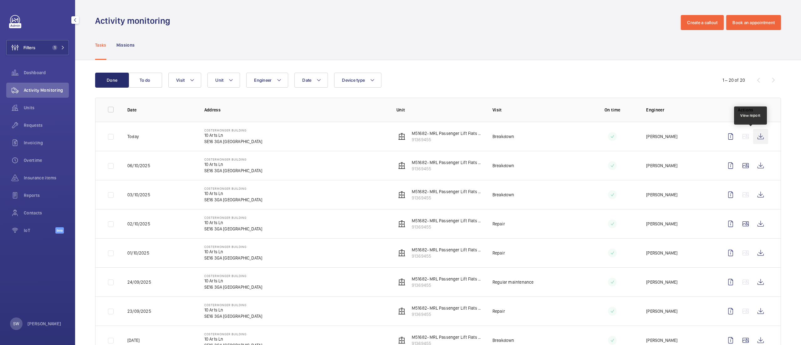
click at [756, 135] on wm-front-icon-button at bounding box center [760, 136] width 15 height 15
